Goal: Information Seeking & Learning: Find specific fact

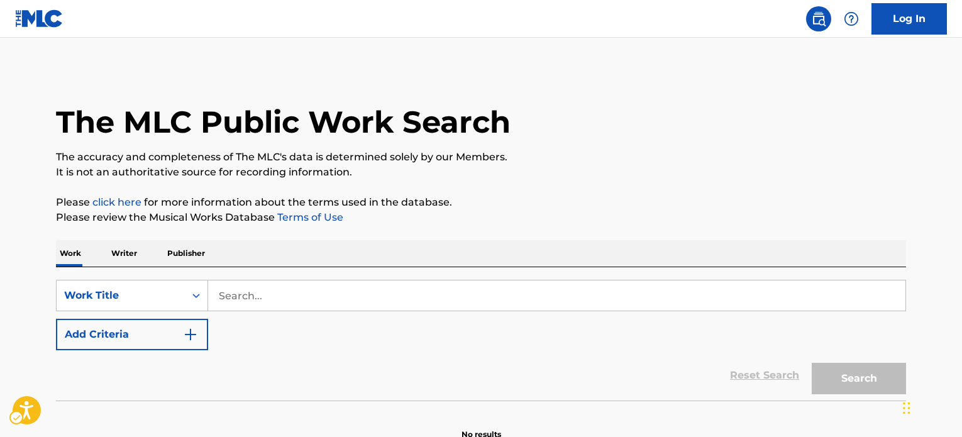
click at [253, 301] on input "Search..." at bounding box center [557, 296] width 698 height 30
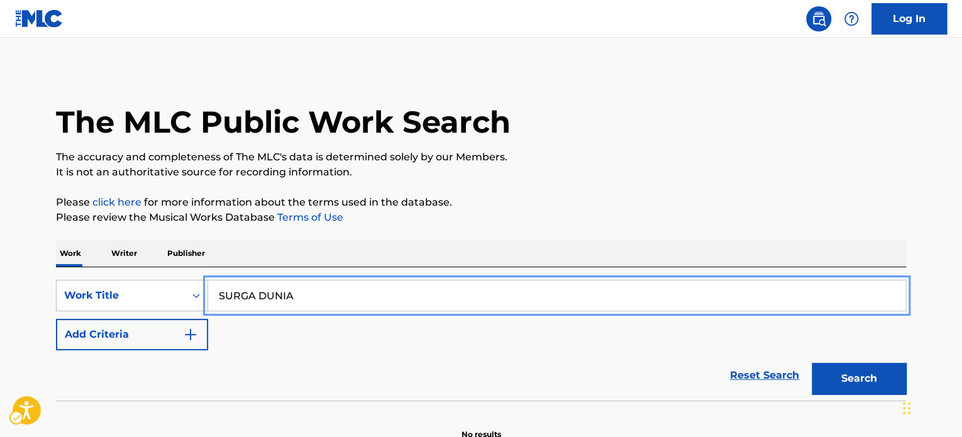
type input "SURGA DUNIA"
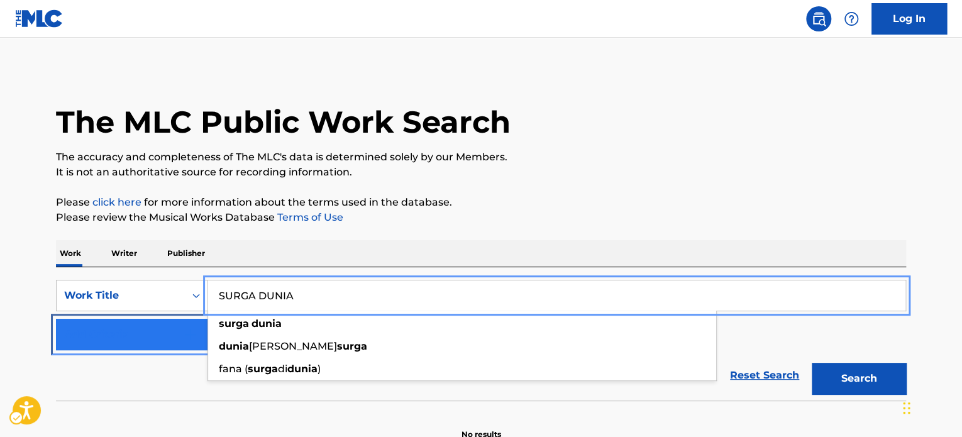
click at [159, 331] on button "Add Criteria" at bounding box center [132, 334] width 152 height 31
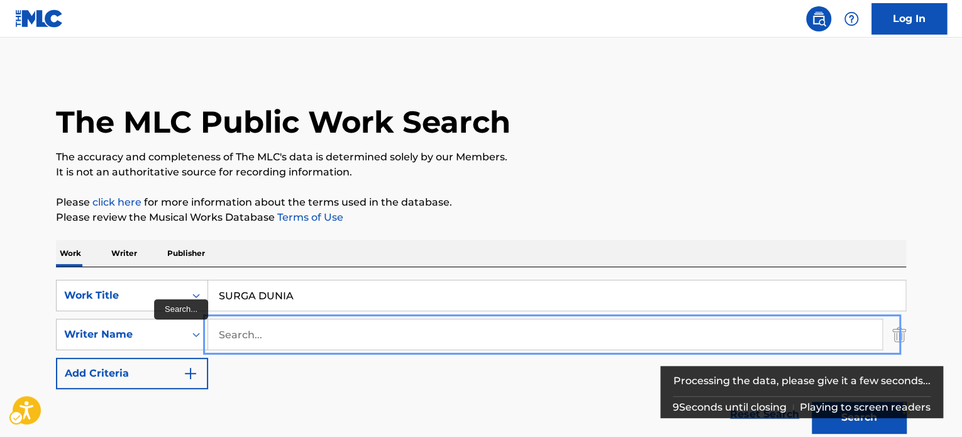
paste input "[PERSON_NAME]"
type input "[PERSON_NAME]"
click at [56, 358] on button "Add Criteria" at bounding box center [132, 373] width 152 height 31
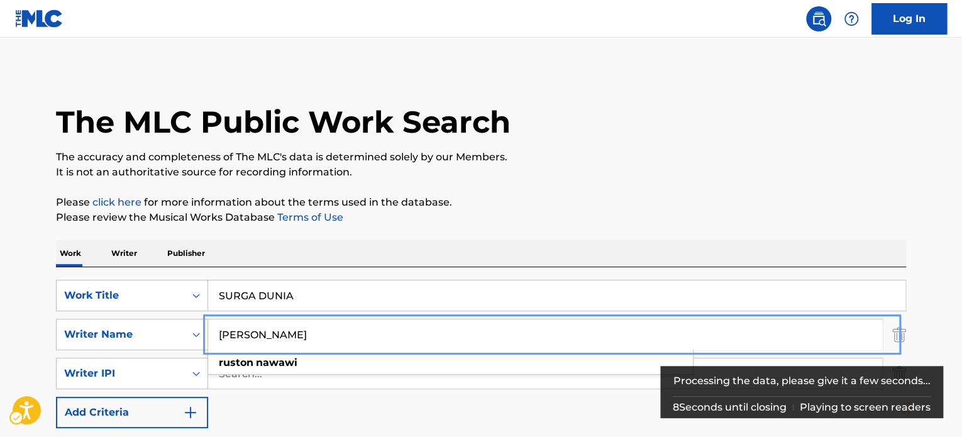
scroll to position [189, 0]
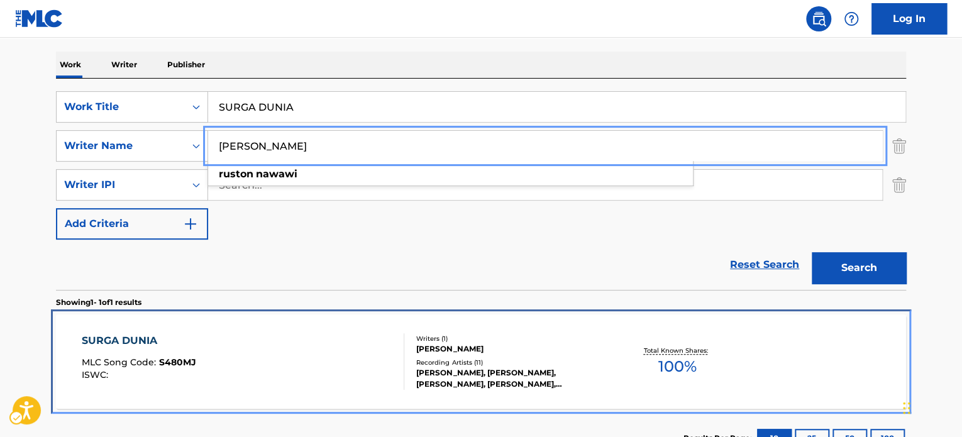
click at [552, 377] on div "[PERSON_NAME], [PERSON_NAME], [PERSON_NAME], [PERSON_NAME], [PERSON_NAME], [PER…" at bounding box center [511, 378] width 190 height 23
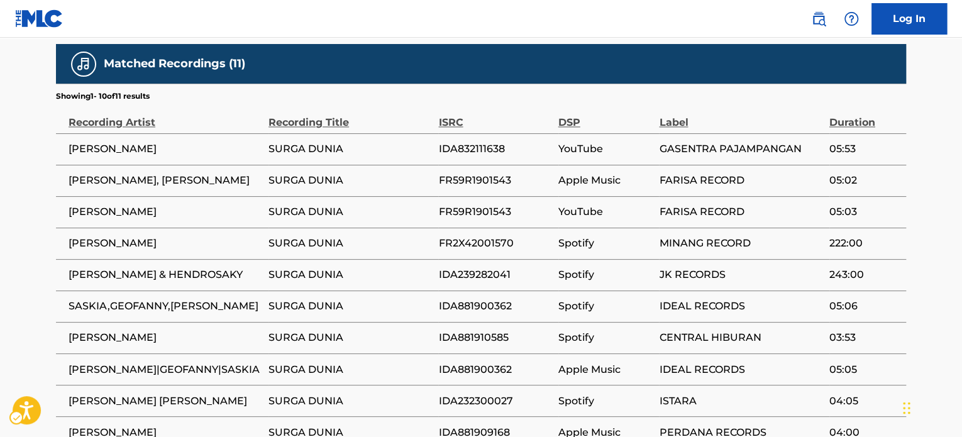
scroll to position [818, 0]
